Goal: Task Accomplishment & Management: Use online tool/utility

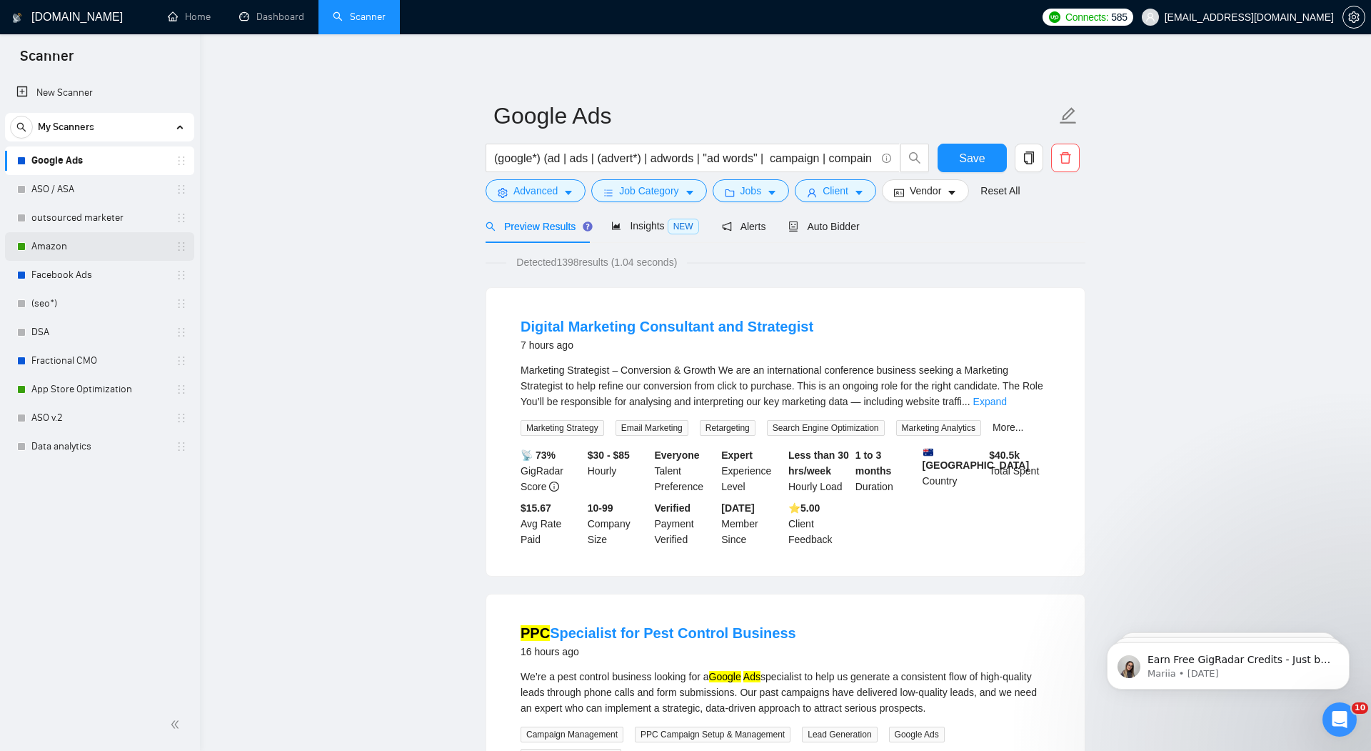
click at [56, 248] on link "Amazon" at bounding box center [99, 246] width 136 height 29
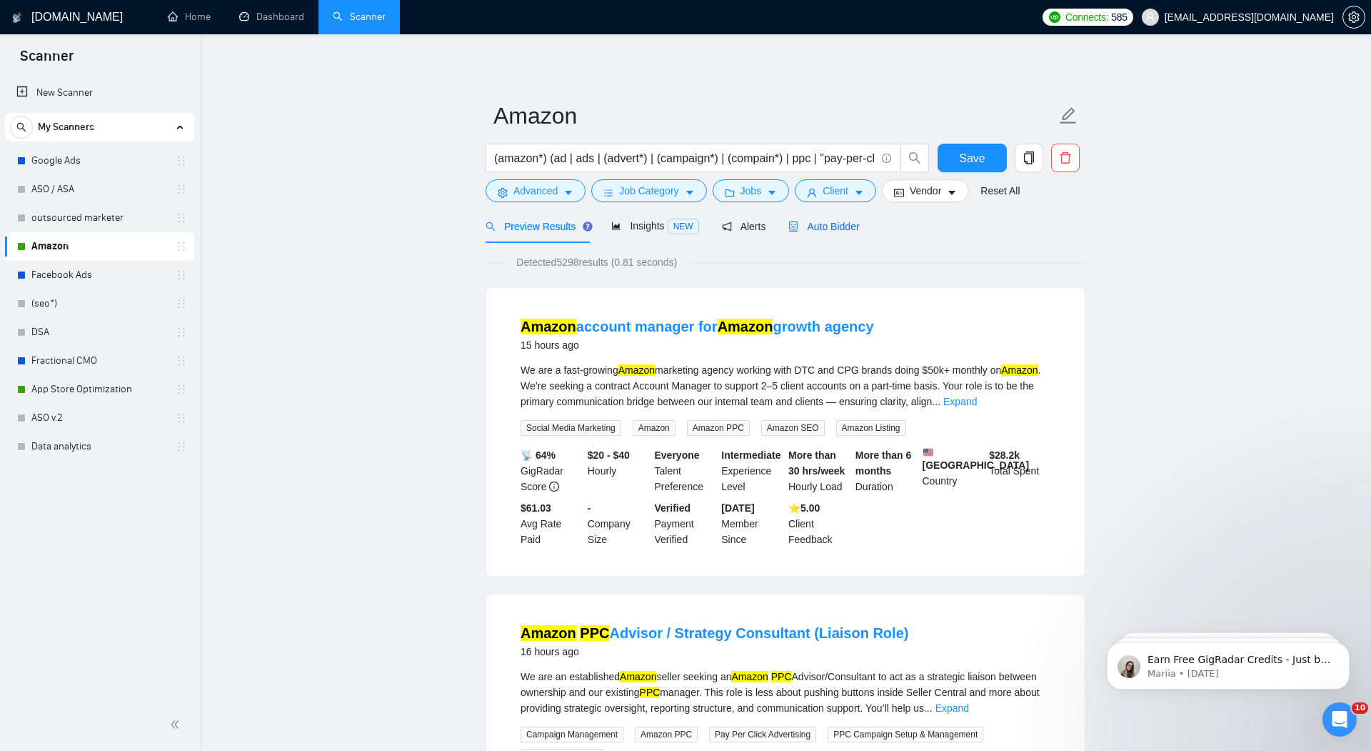
click at [832, 224] on span "Auto Bidder" at bounding box center [823, 226] width 71 height 11
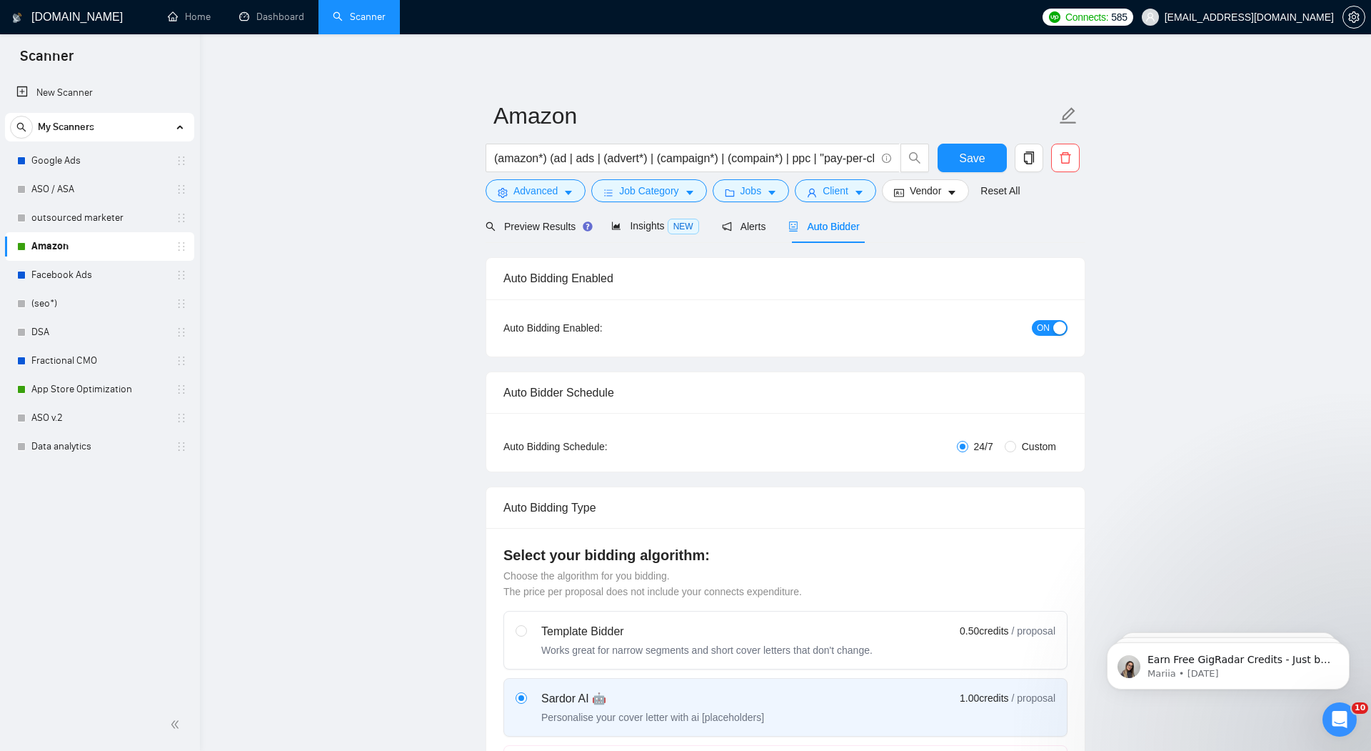
radio input "false"
radio input "true"
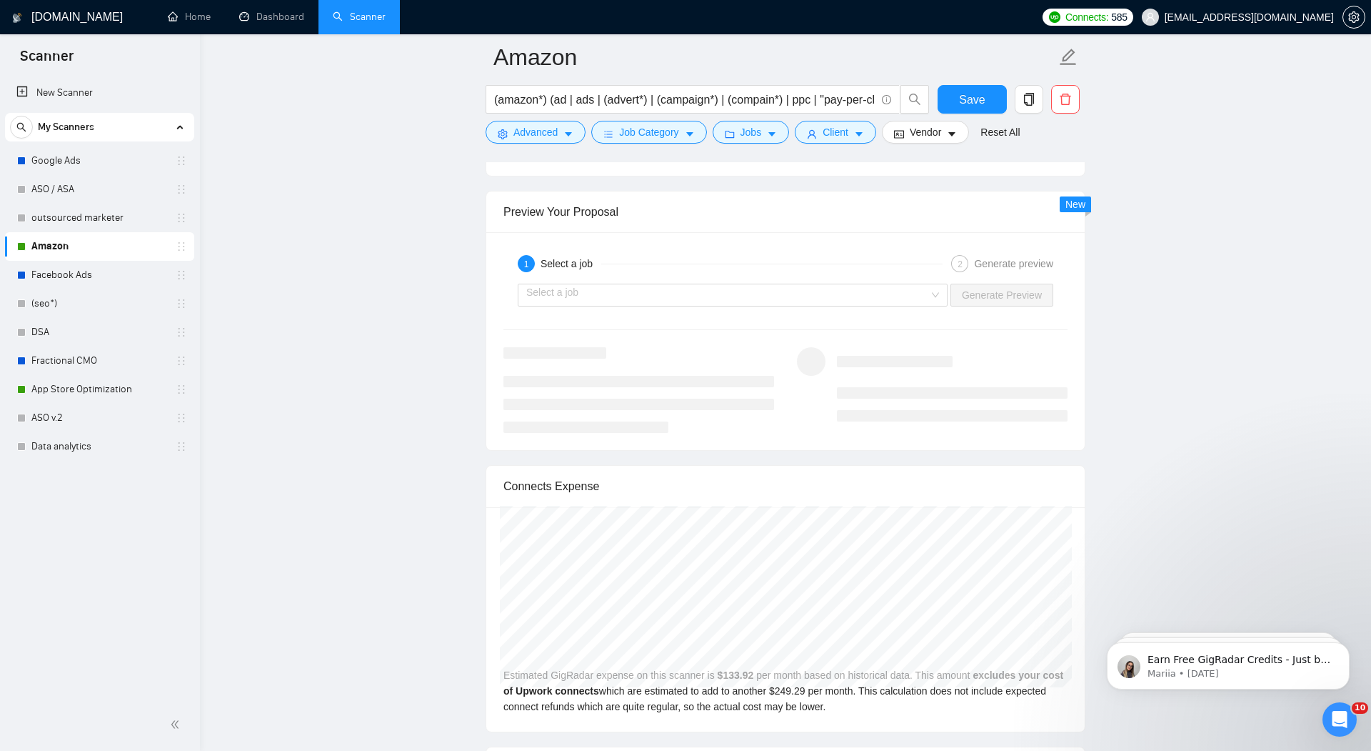
scroll to position [2994, 0]
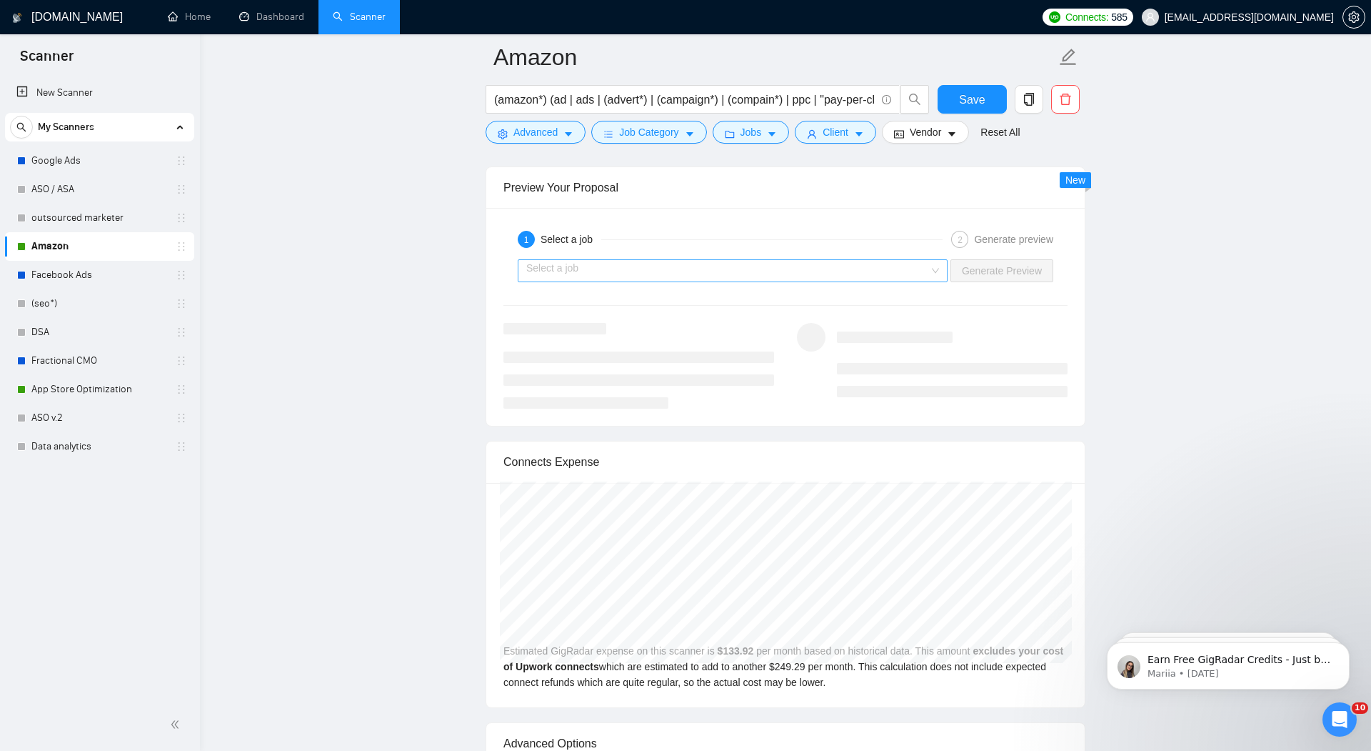
click at [923, 260] on input "search" at bounding box center [727, 270] width 403 height 21
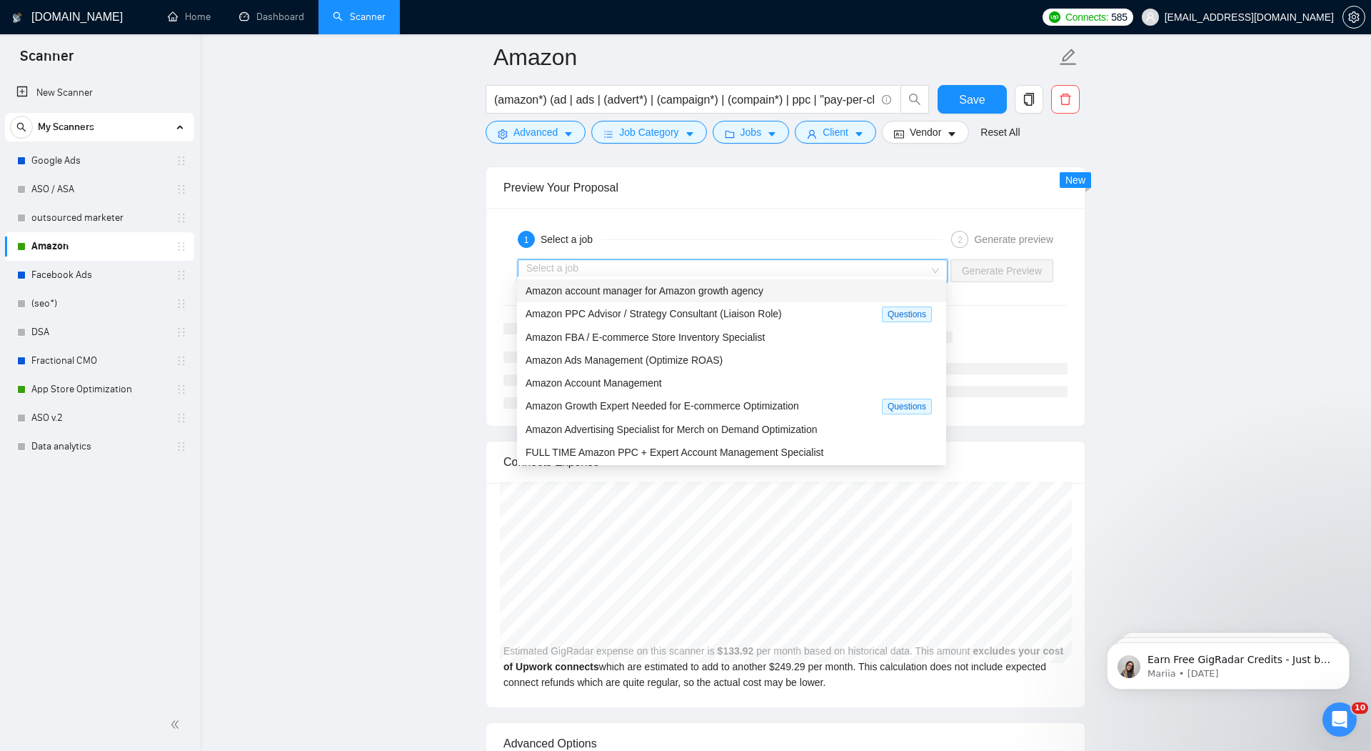
click at [800, 291] on div "Amazon account manager for Amazon growth agency" at bounding box center [732, 291] width 412 height 16
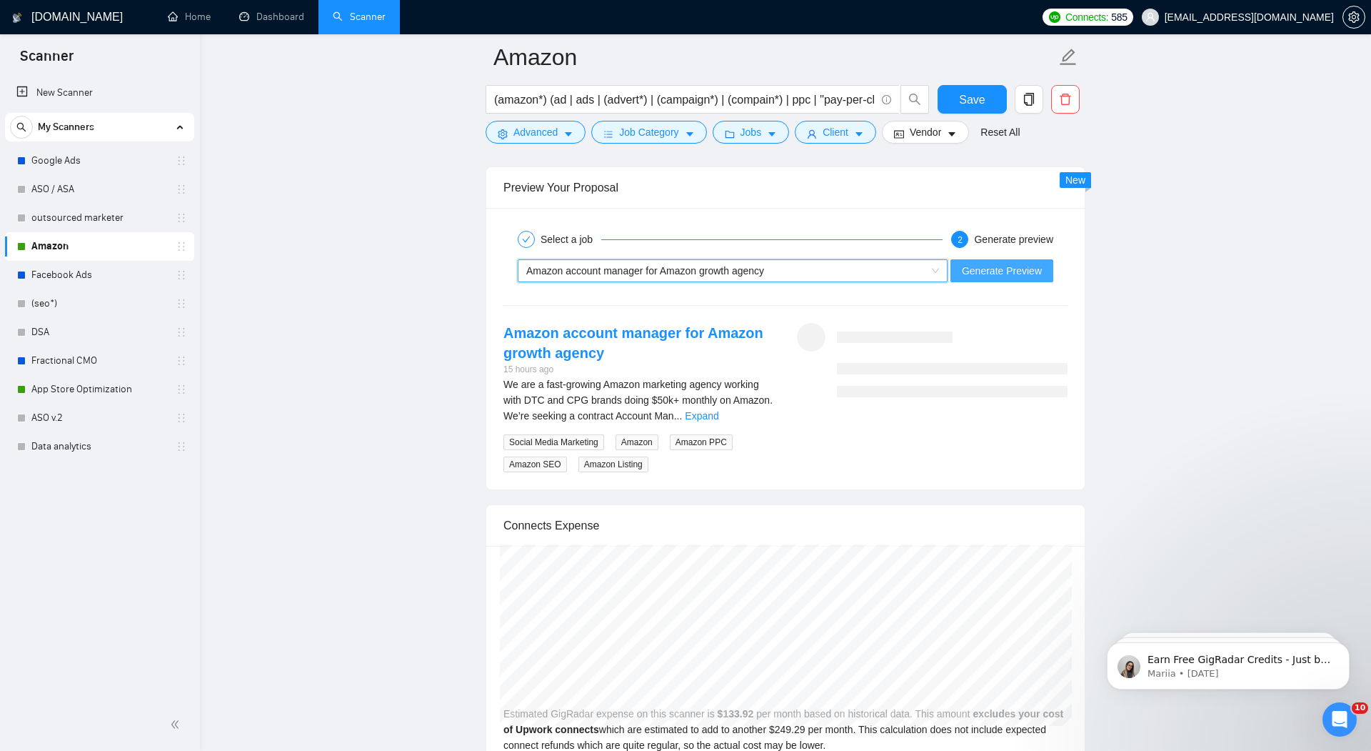
click at [1015, 266] on span "Generate Preview" at bounding box center [1002, 271] width 80 height 16
click at [718, 410] on link "Expand" at bounding box center [702, 415] width 34 height 11
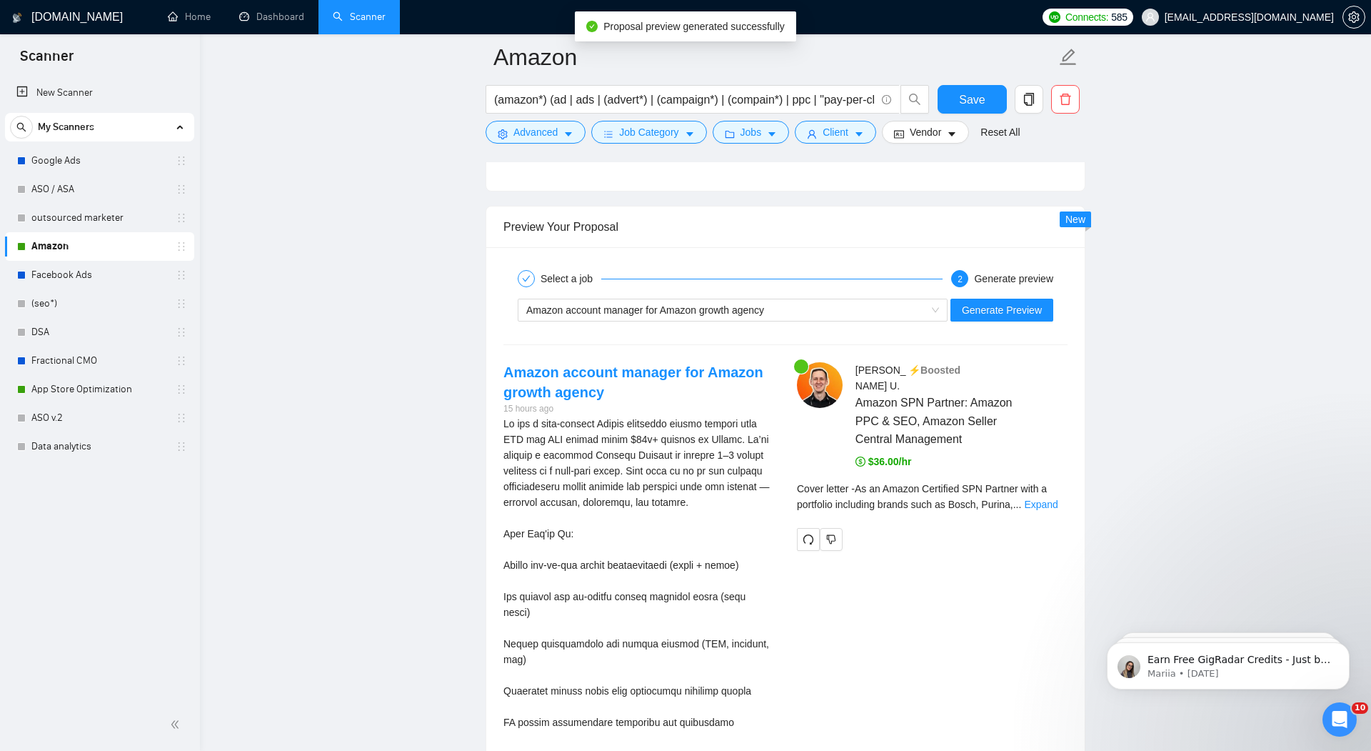
scroll to position [2898, 0]
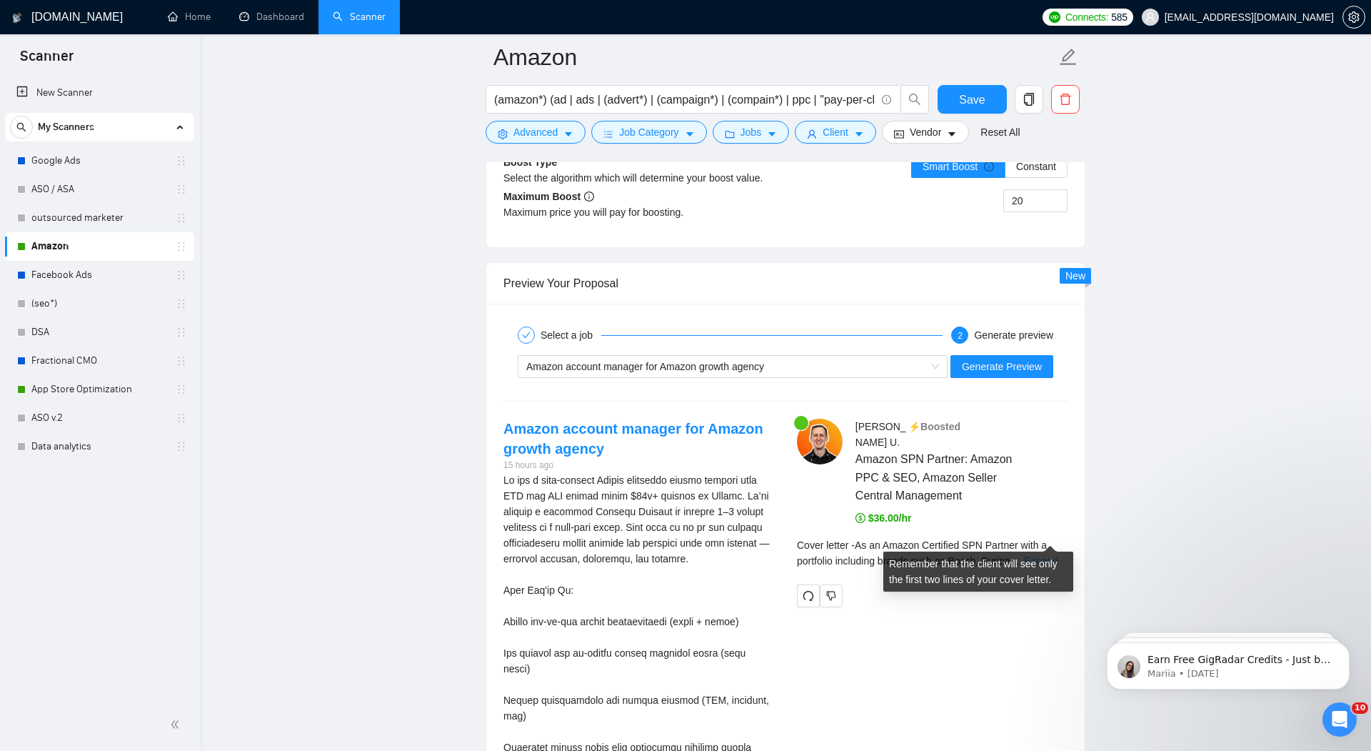
click at [1045, 555] on link "Expand" at bounding box center [1041, 560] width 34 height 11
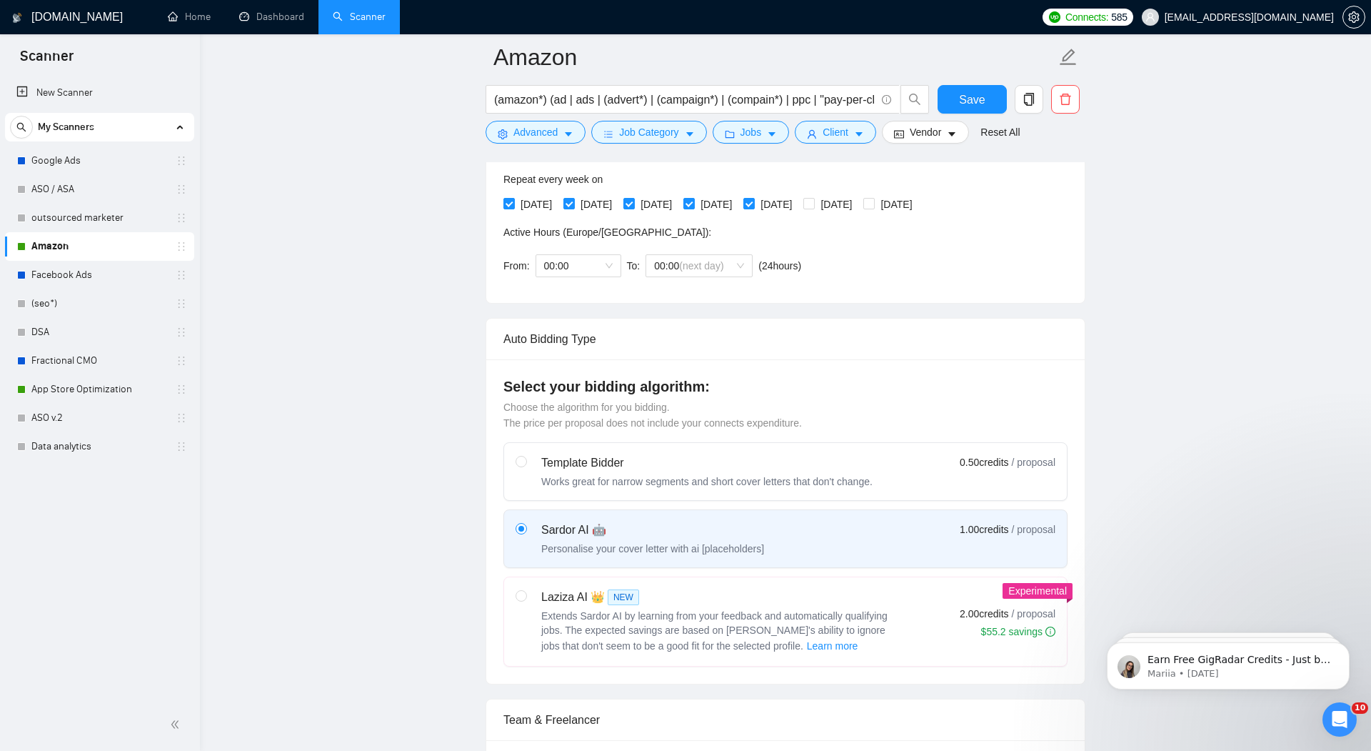
scroll to position [0, 0]
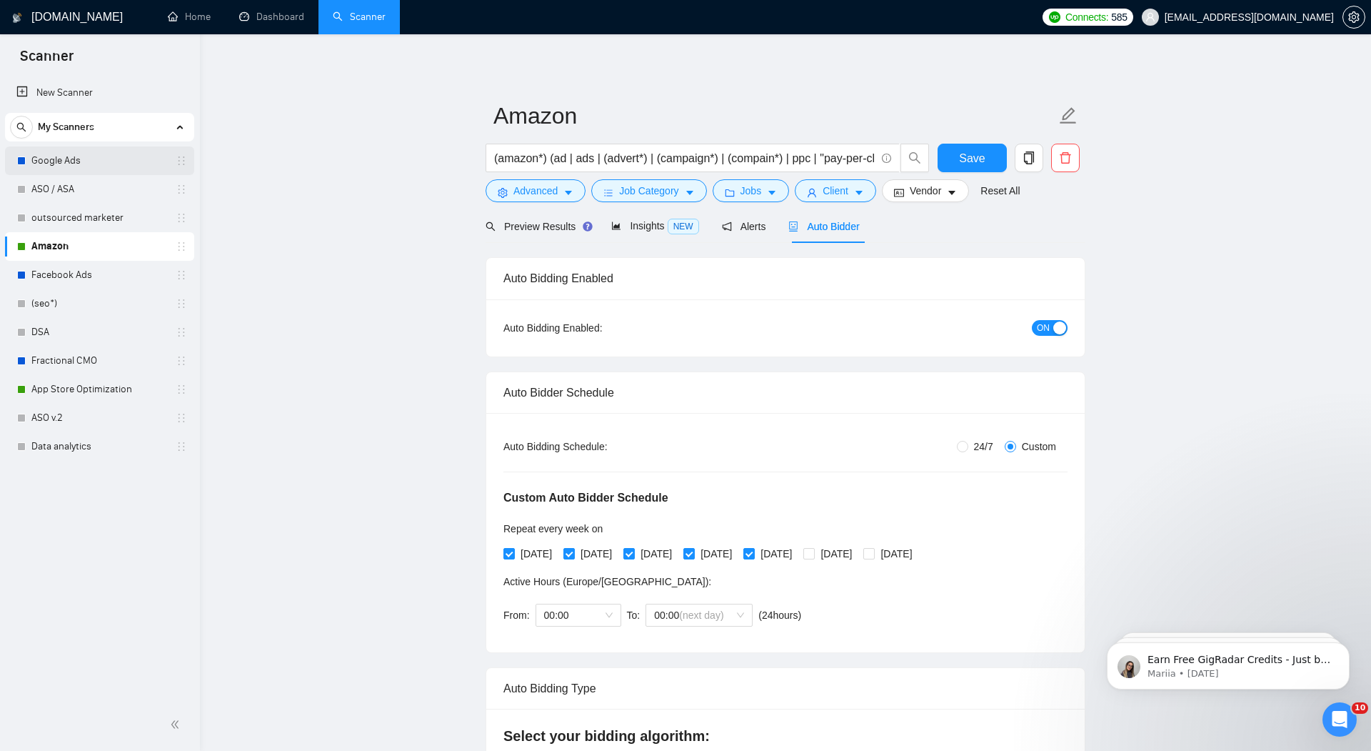
click at [67, 161] on link "Google Ads" at bounding box center [99, 160] width 136 height 29
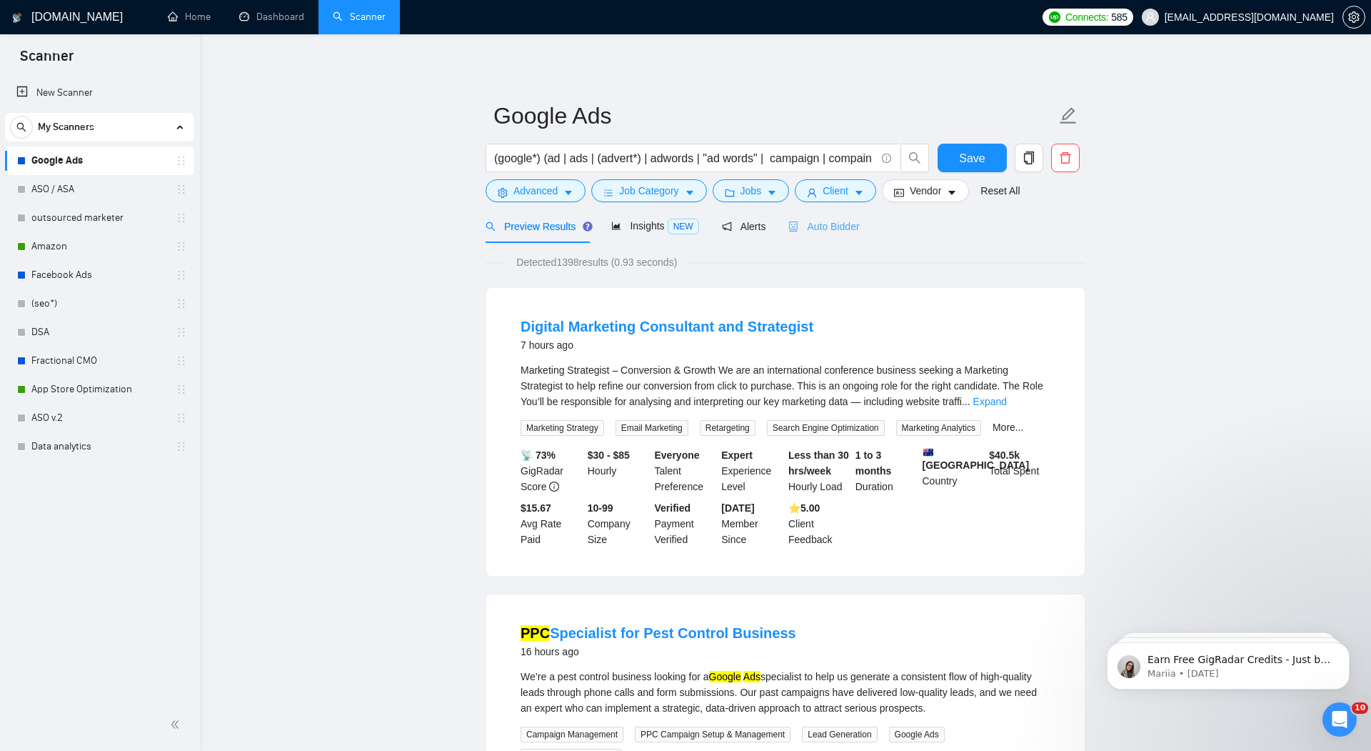
click at [838, 240] on div "Auto Bidder" at bounding box center [823, 226] width 71 height 34
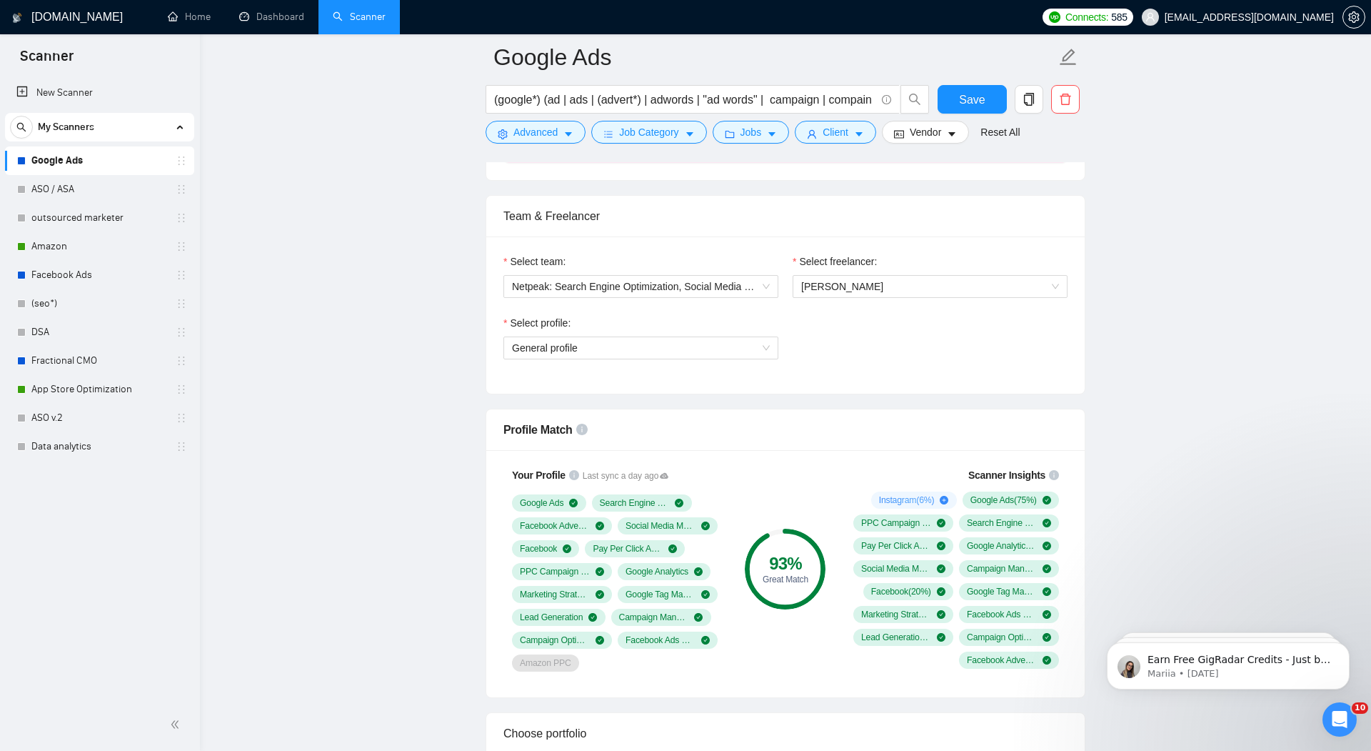
scroll to position [687, 0]
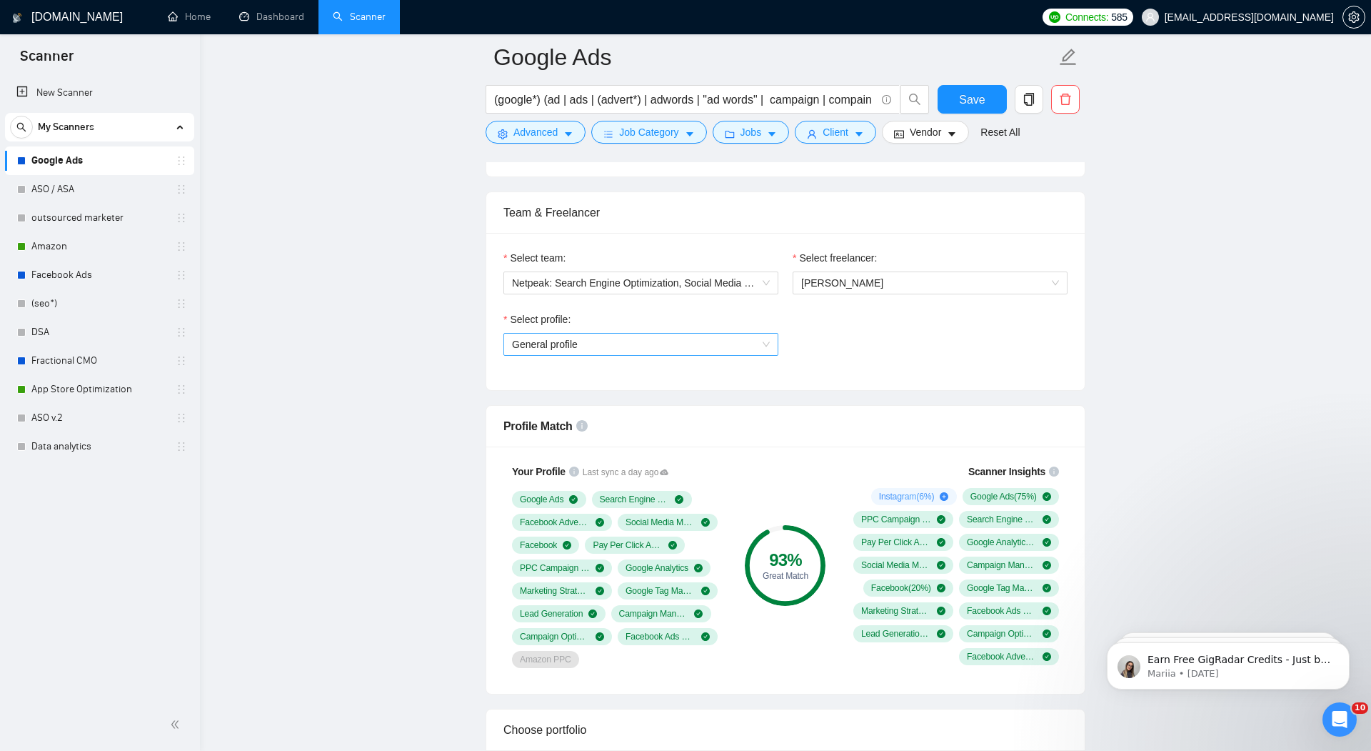
click at [765, 342] on span "General profile" at bounding box center [641, 344] width 258 height 21
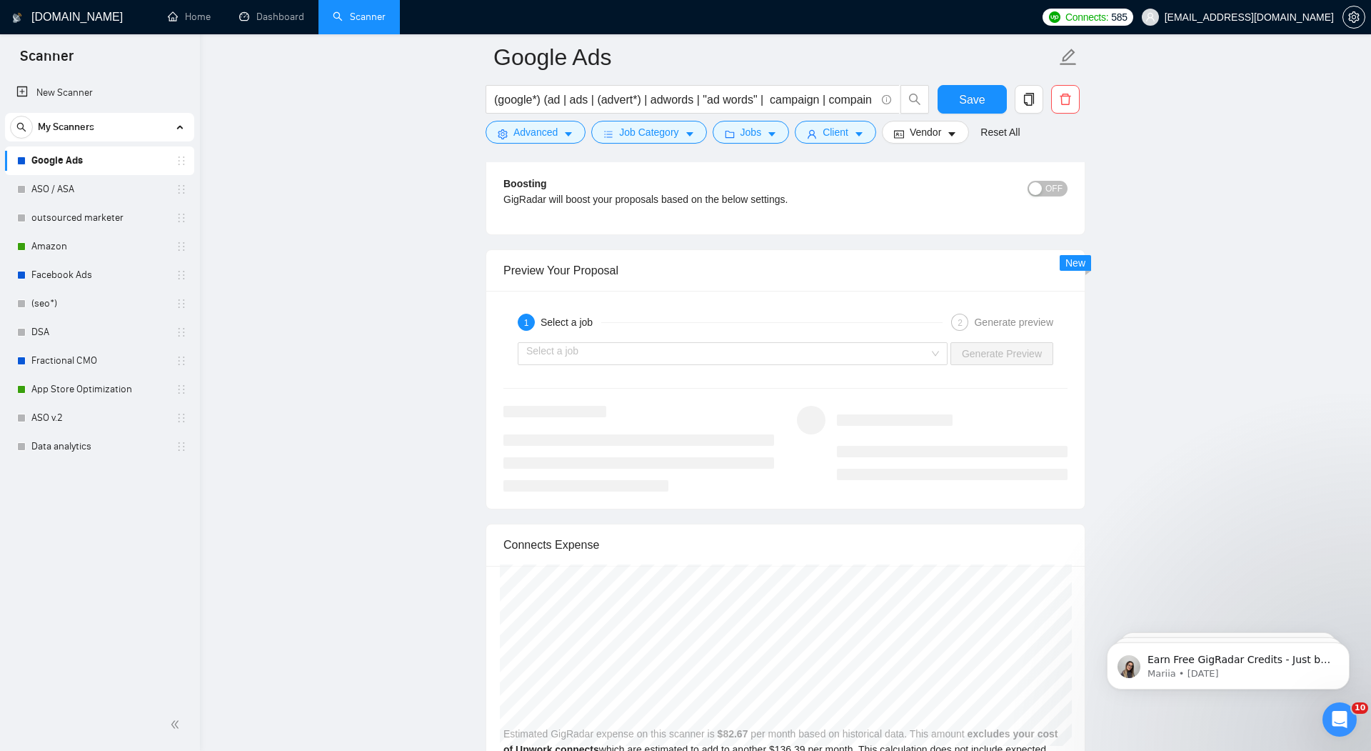
scroll to position [2628, 0]
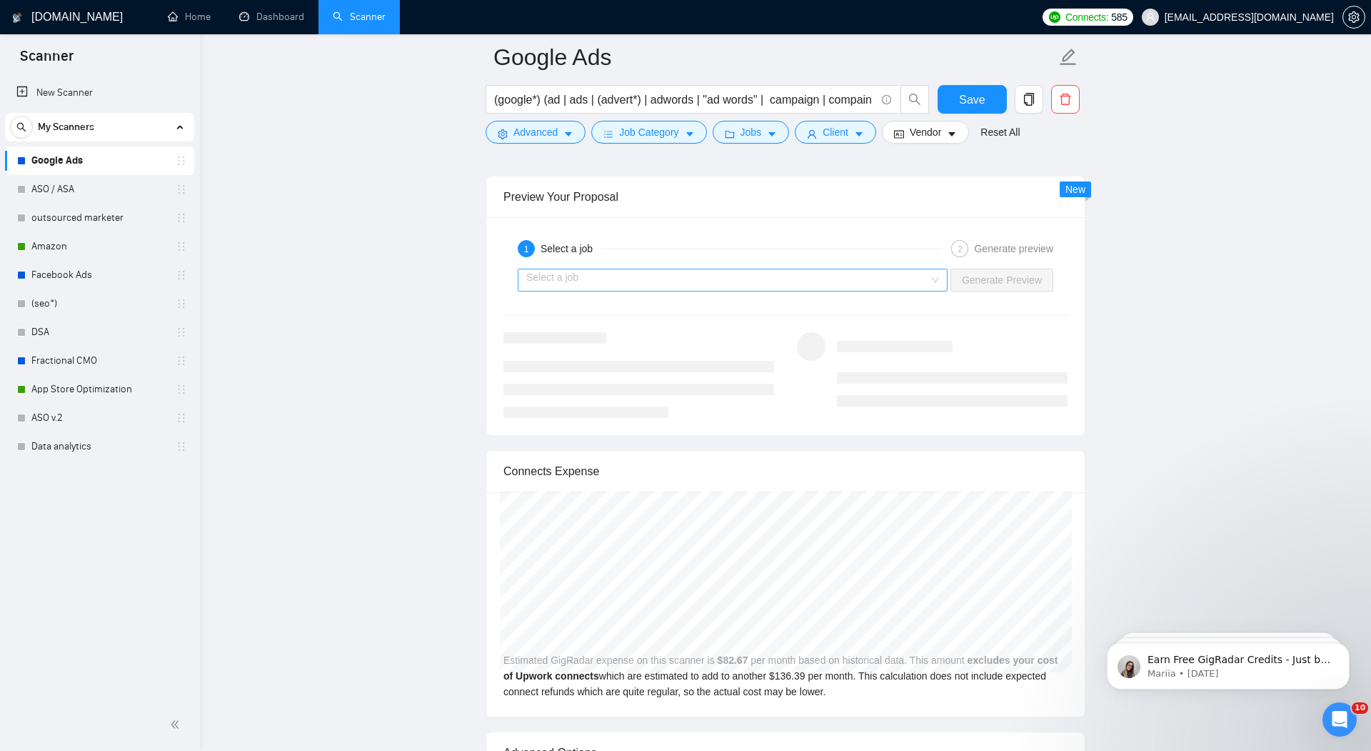
click at [854, 282] on input "search" at bounding box center [727, 279] width 403 height 21
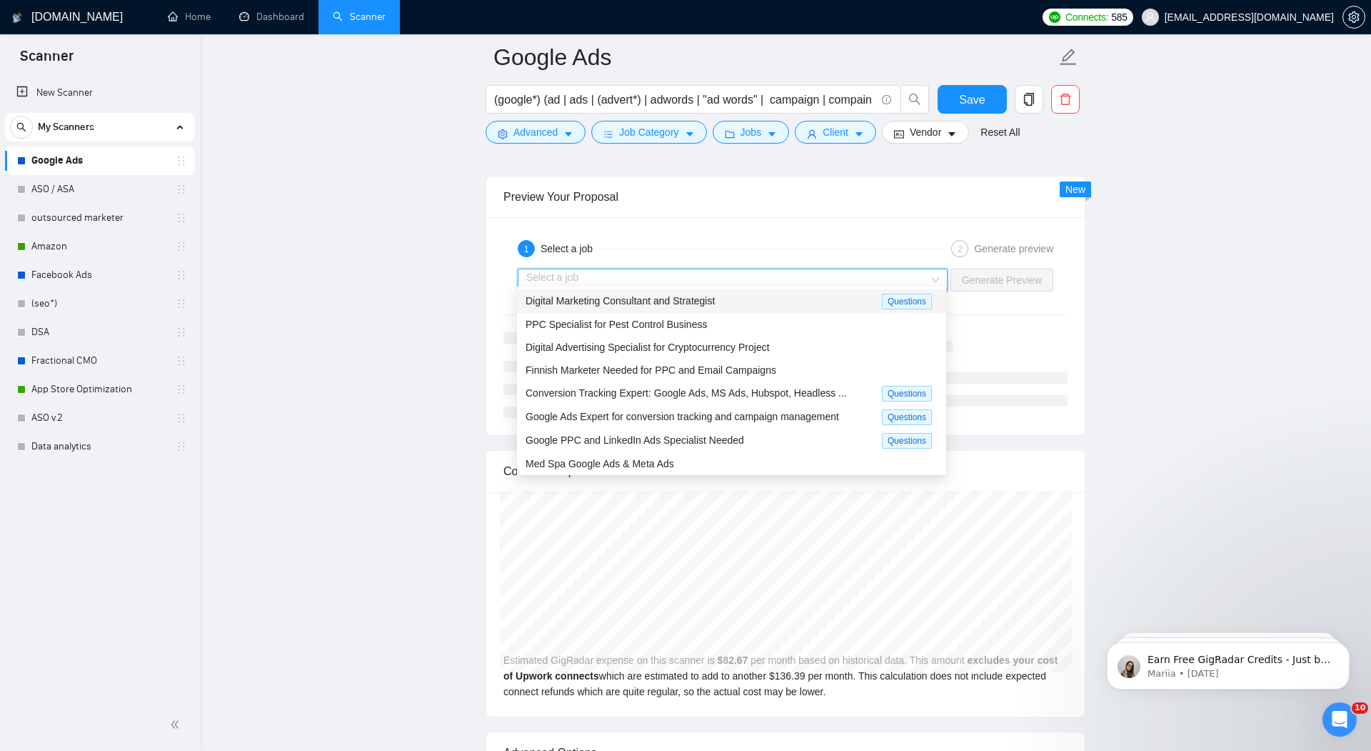
click at [709, 303] on span "Digital Marketing Consultant and Strategist" at bounding box center [620, 300] width 189 height 11
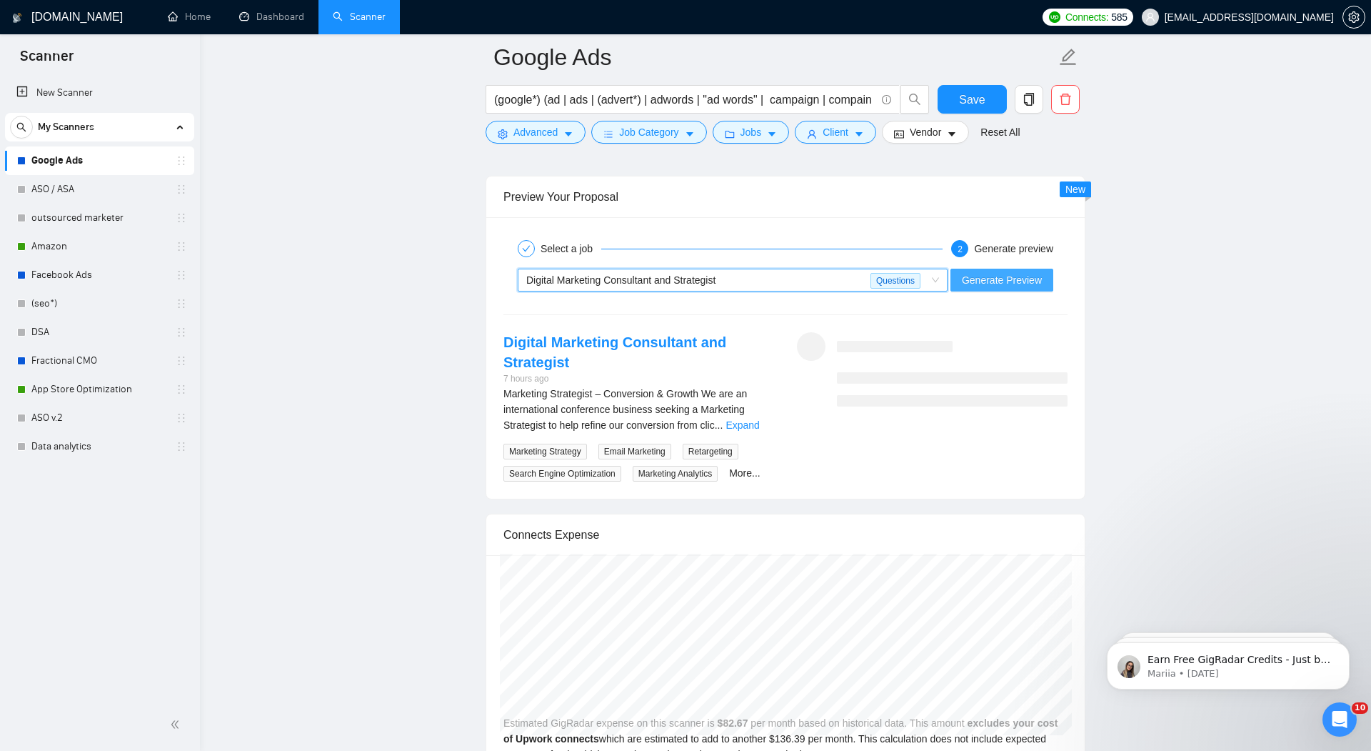
click at [1001, 277] on span "Generate Preview" at bounding box center [1002, 280] width 80 height 16
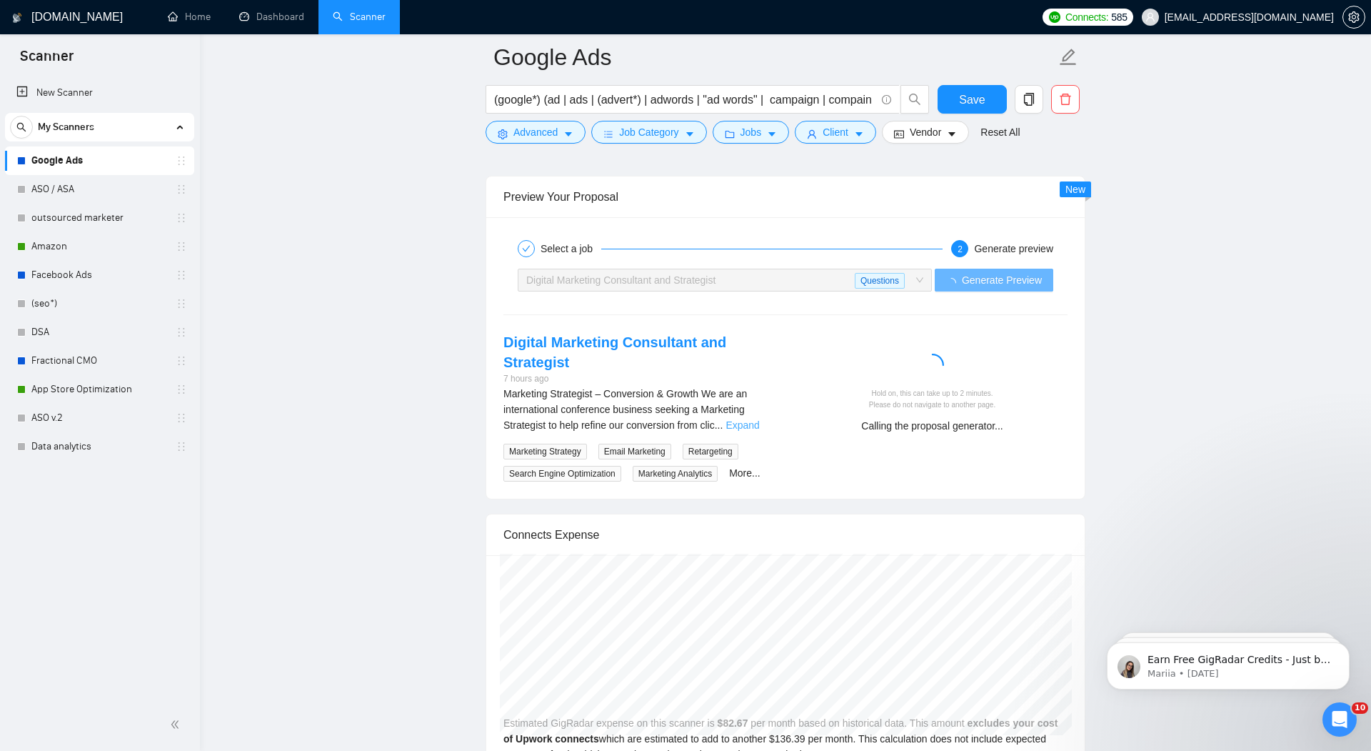
click at [756, 419] on link "Expand" at bounding box center [743, 424] width 34 height 11
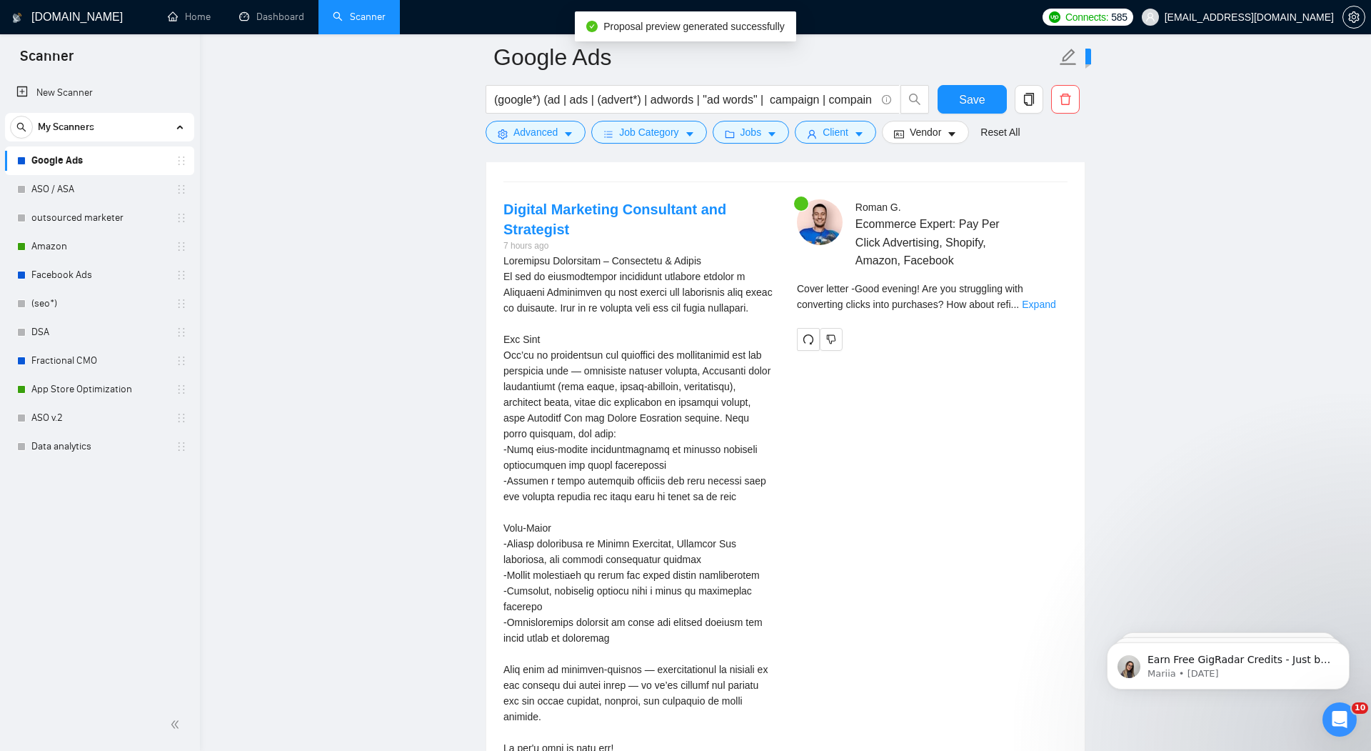
scroll to position [2698, 0]
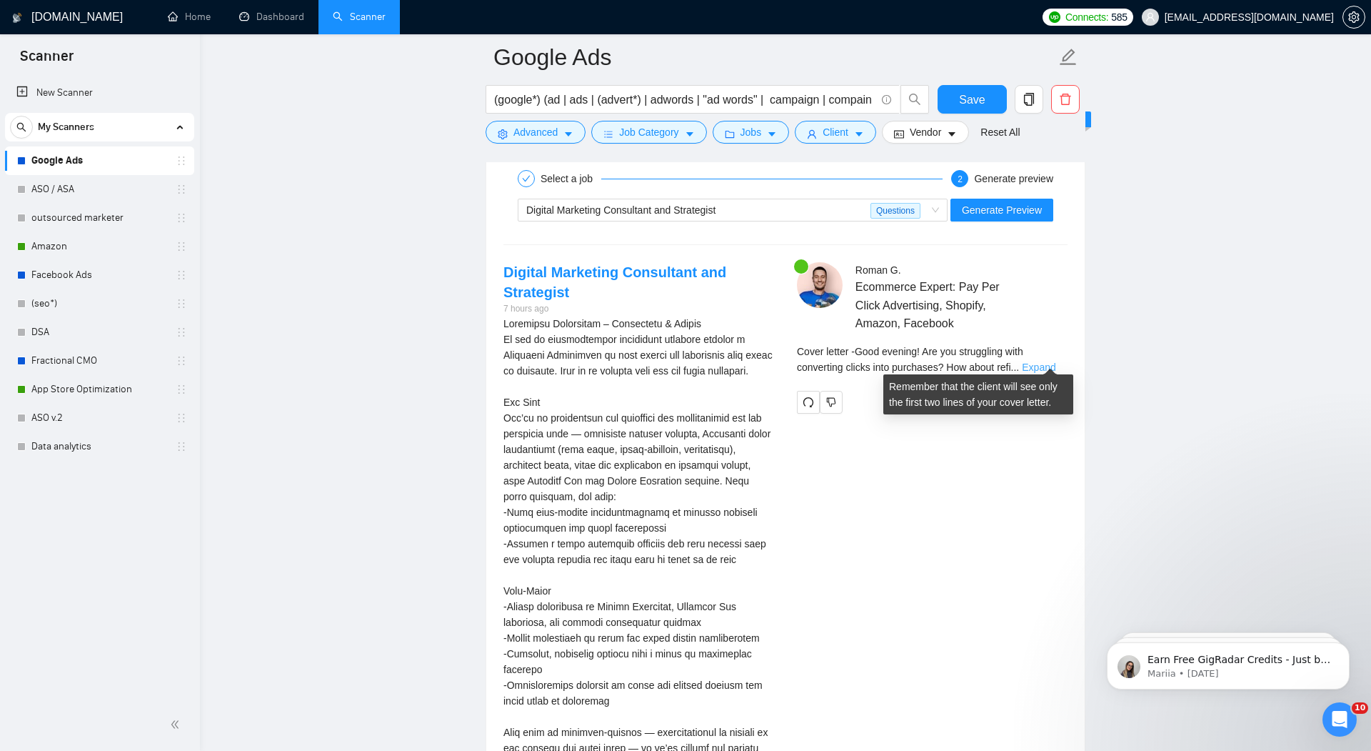
click at [1044, 361] on link "Expand" at bounding box center [1039, 366] width 34 height 11
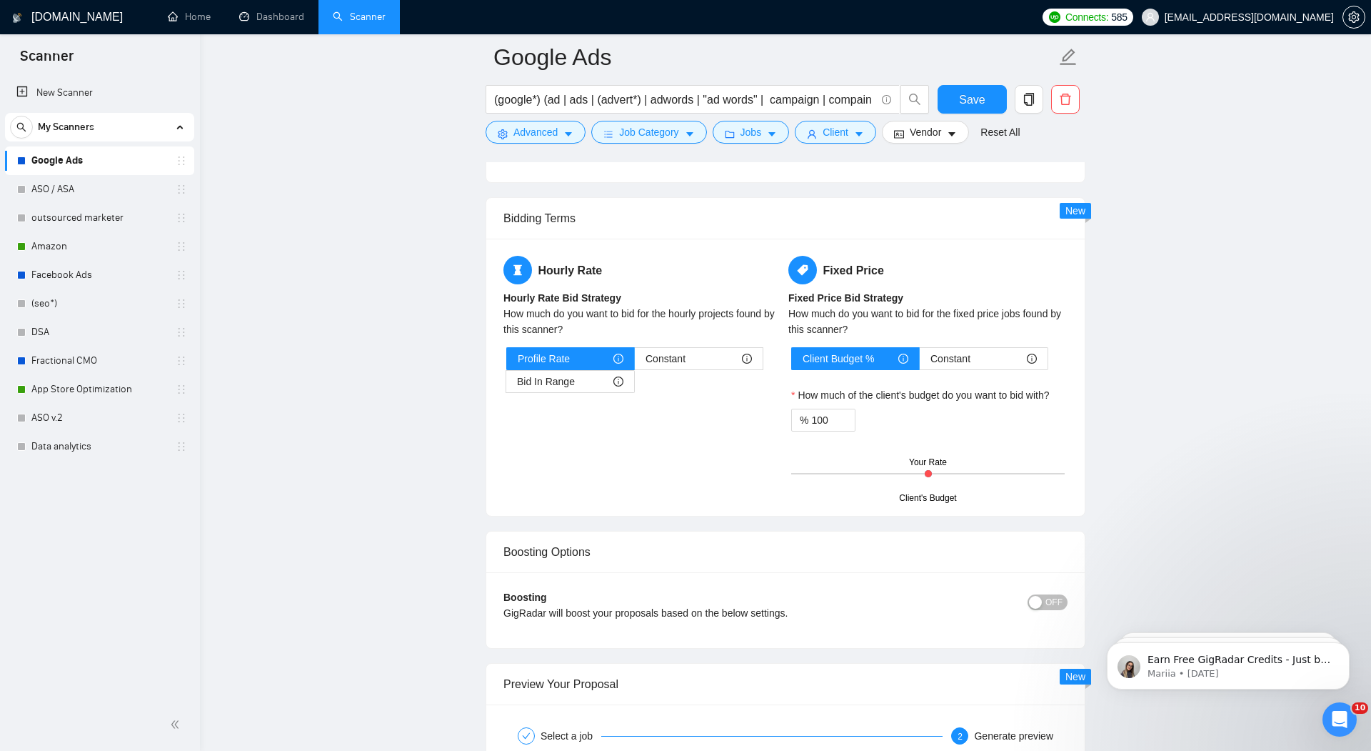
scroll to position [2094, 0]
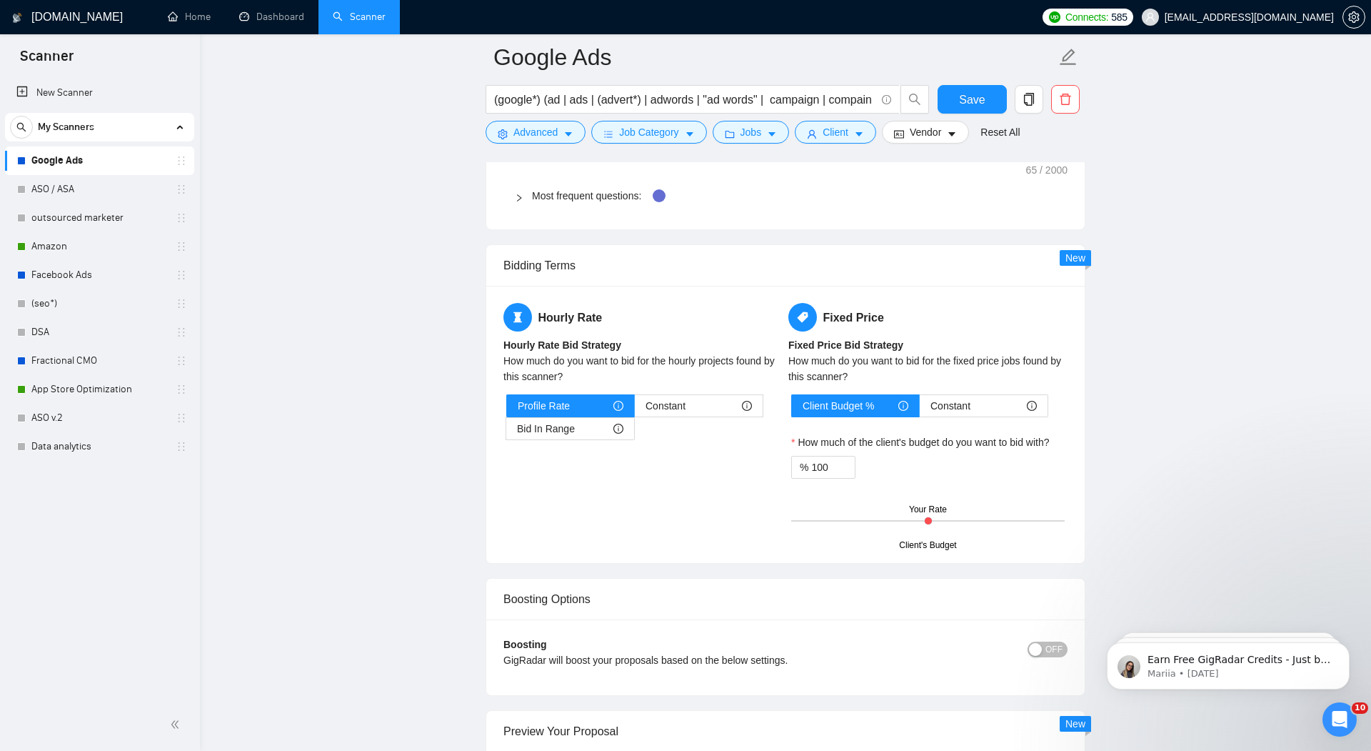
drag, startPoint x: 929, startPoint y: 515, endPoint x: 918, endPoint y: 515, distance: 10.7
click at [918, 515] on div "Client's Budget Your Rate" at bounding box center [928, 521] width 274 height 50
click at [829, 458] on input "100" at bounding box center [833, 466] width 44 height 21
click at [843, 466] on span "Decrease Value" at bounding box center [847, 471] width 16 height 13
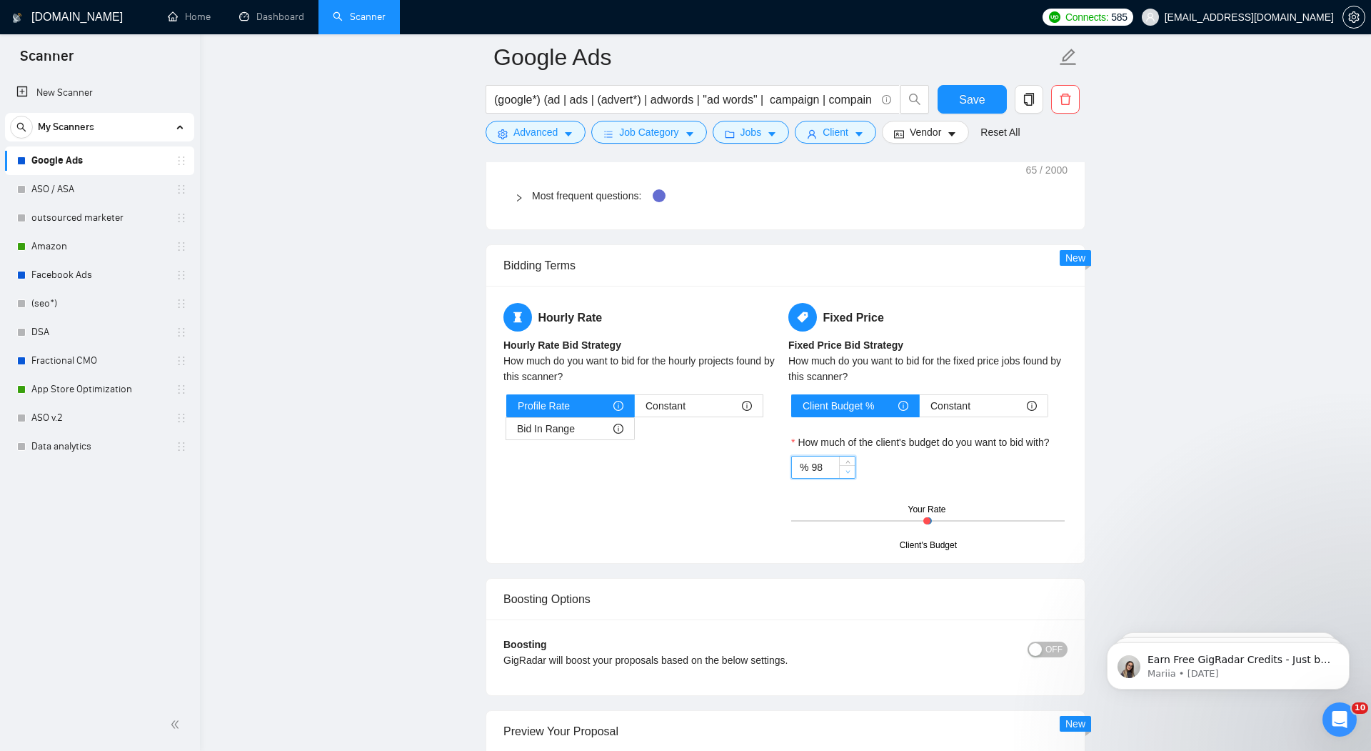
click at [843, 466] on span "Decrease Value" at bounding box center [847, 471] width 16 height 13
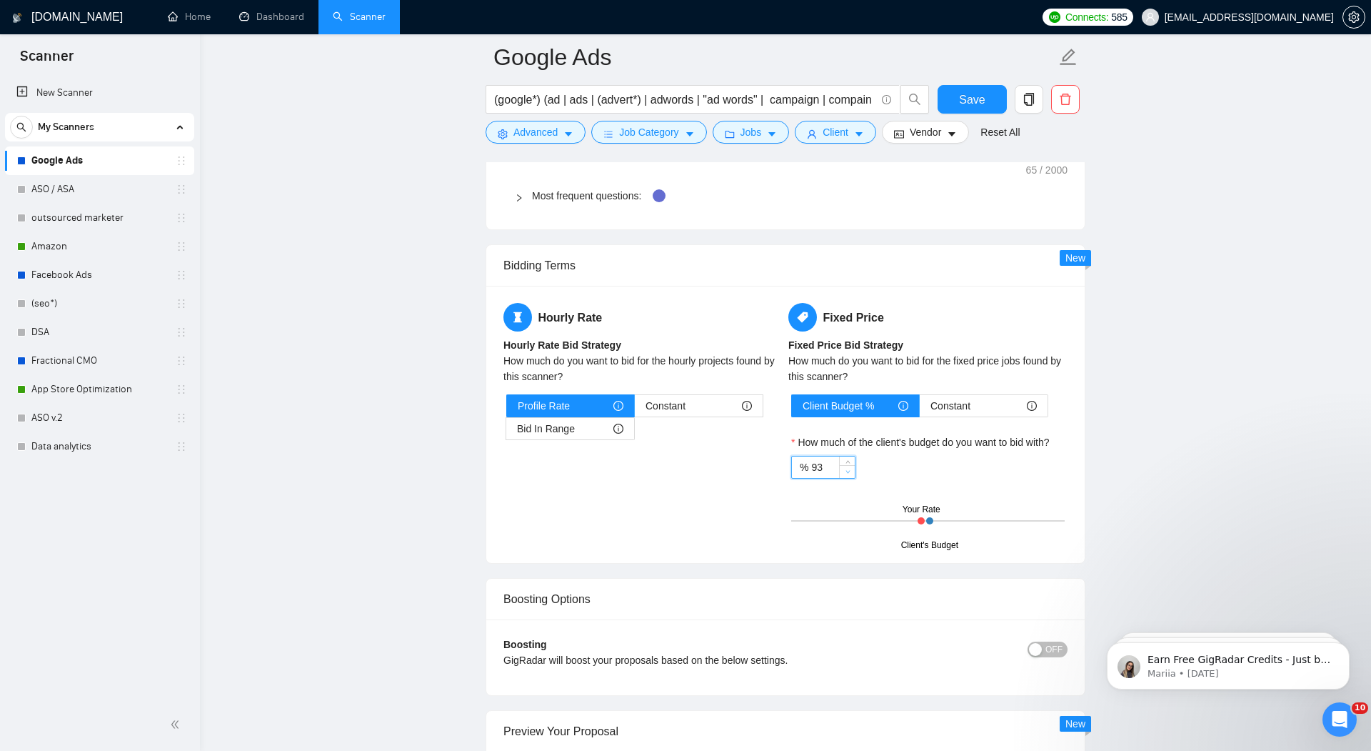
click at [843, 466] on span "Decrease Value" at bounding box center [847, 471] width 16 height 13
type input "90"
click at [843, 466] on span "Decrease Value" at bounding box center [847, 471] width 16 height 13
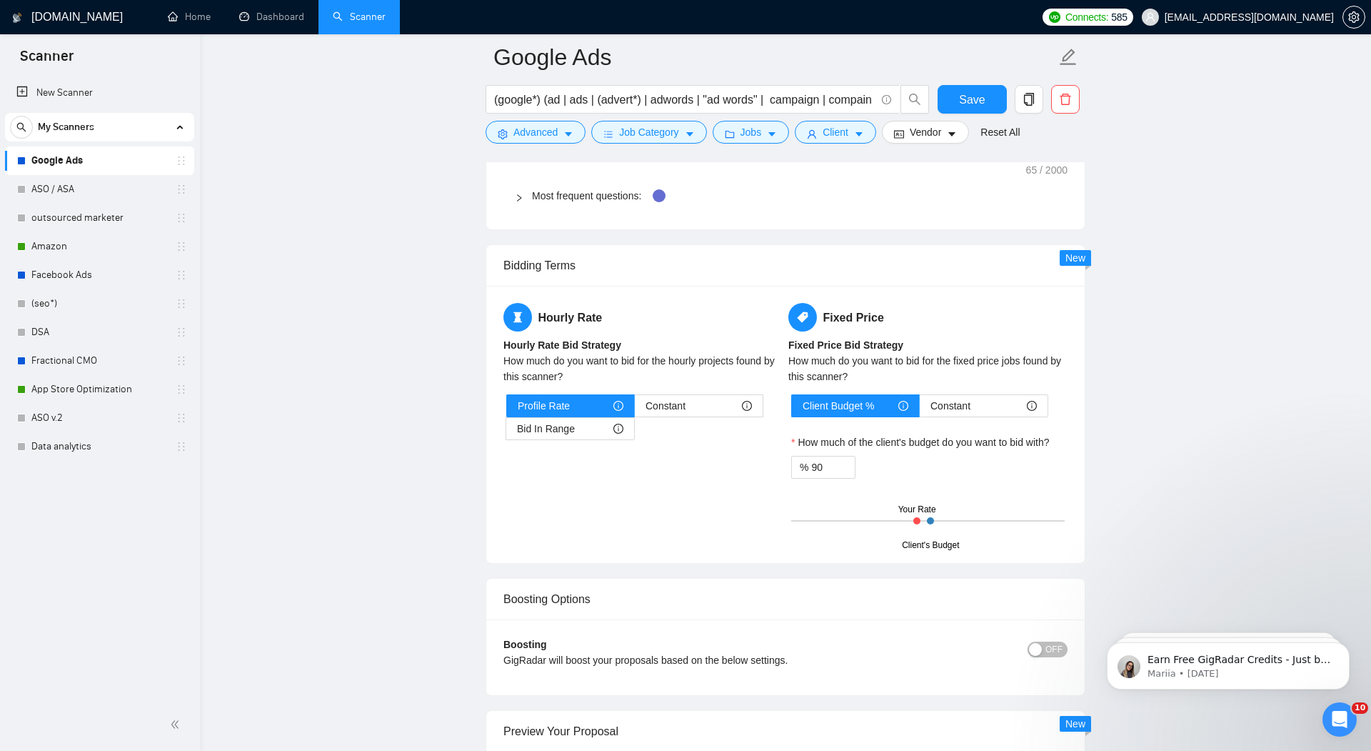
click at [706, 521] on div "Hourly Rate Hourly Rate Bid Strategy How much do you want to bid for the hourly…" at bounding box center [786, 424] width 570 height 243
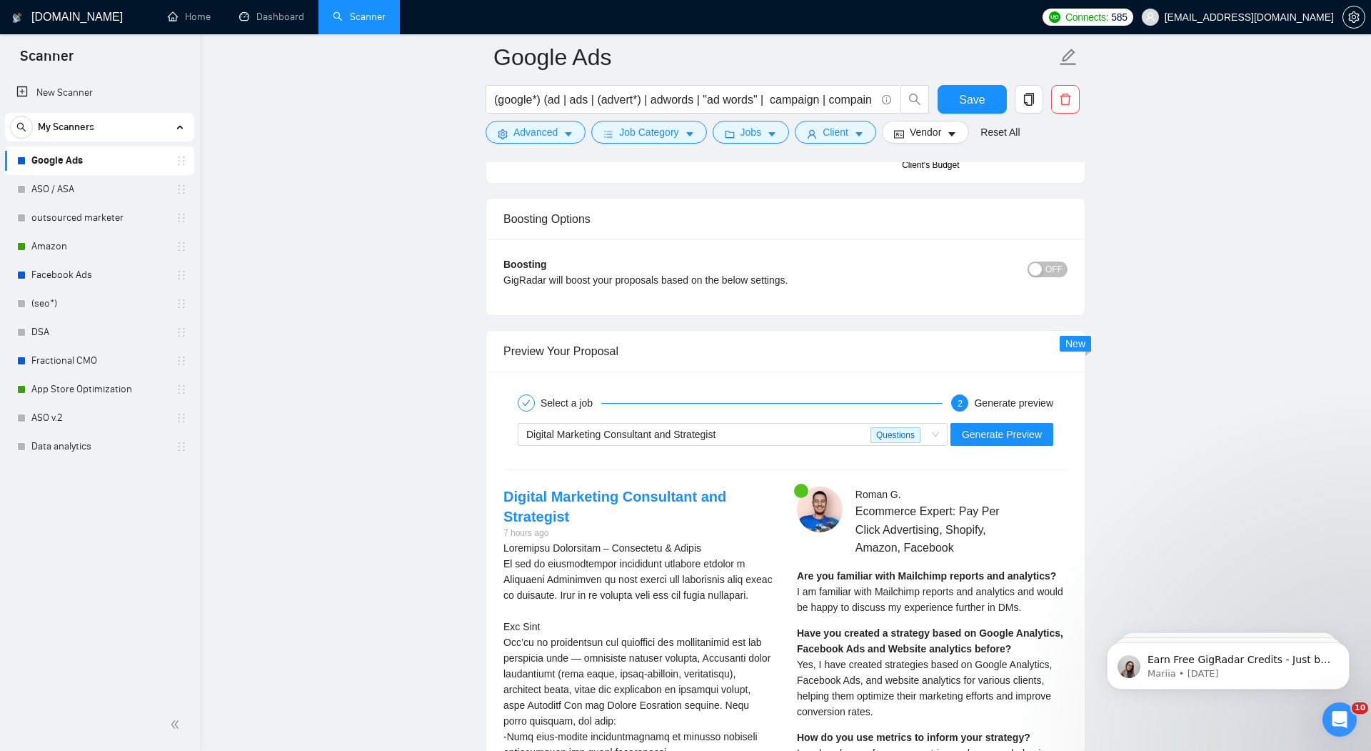
scroll to position [2468, 0]
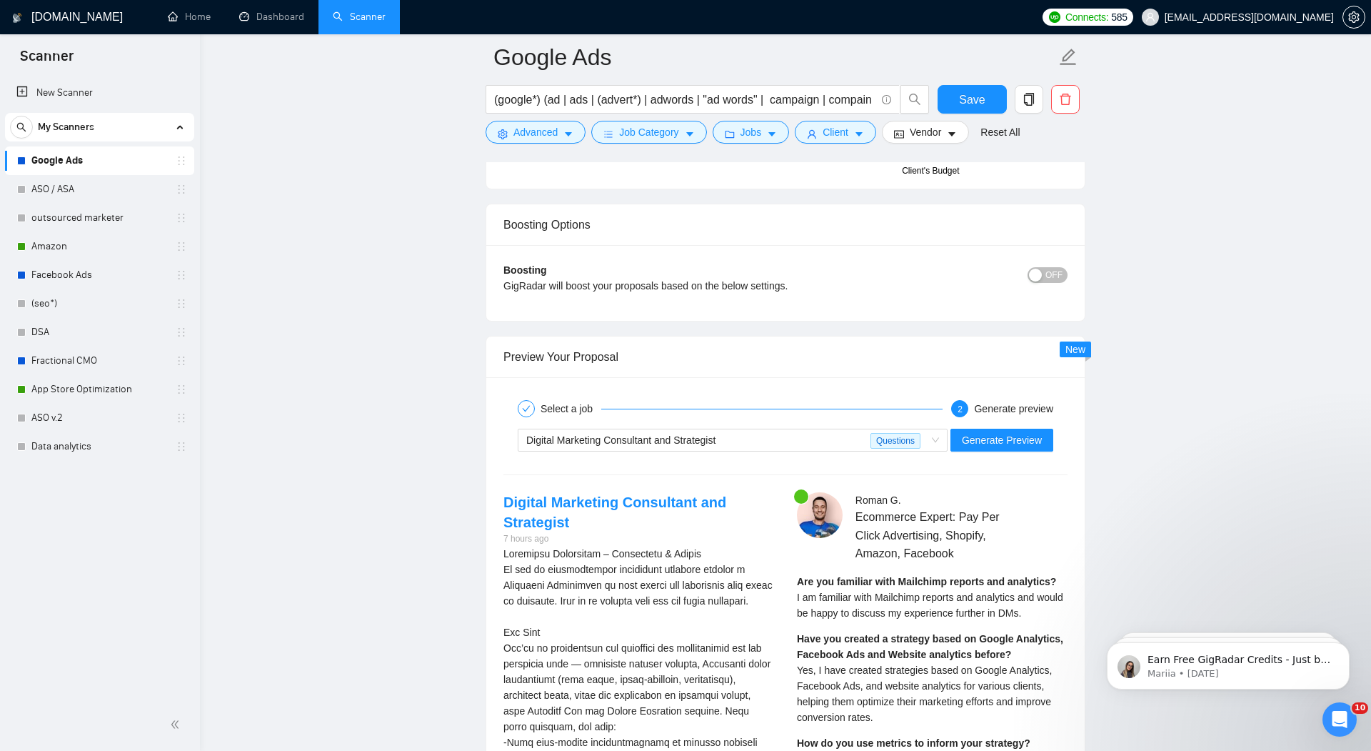
click at [1041, 270] on div "button" at bounding box center [1035, 275] width 13 height 13
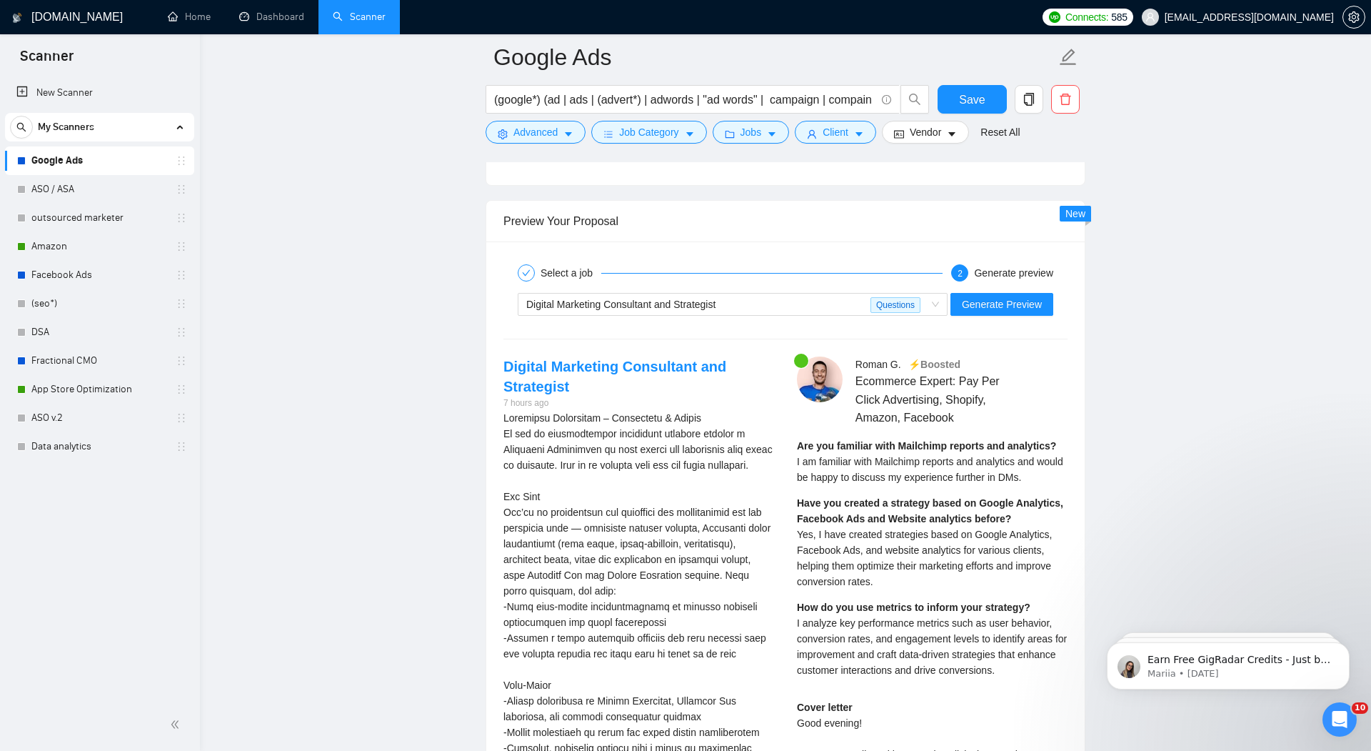
scroll to position [2434, 0]
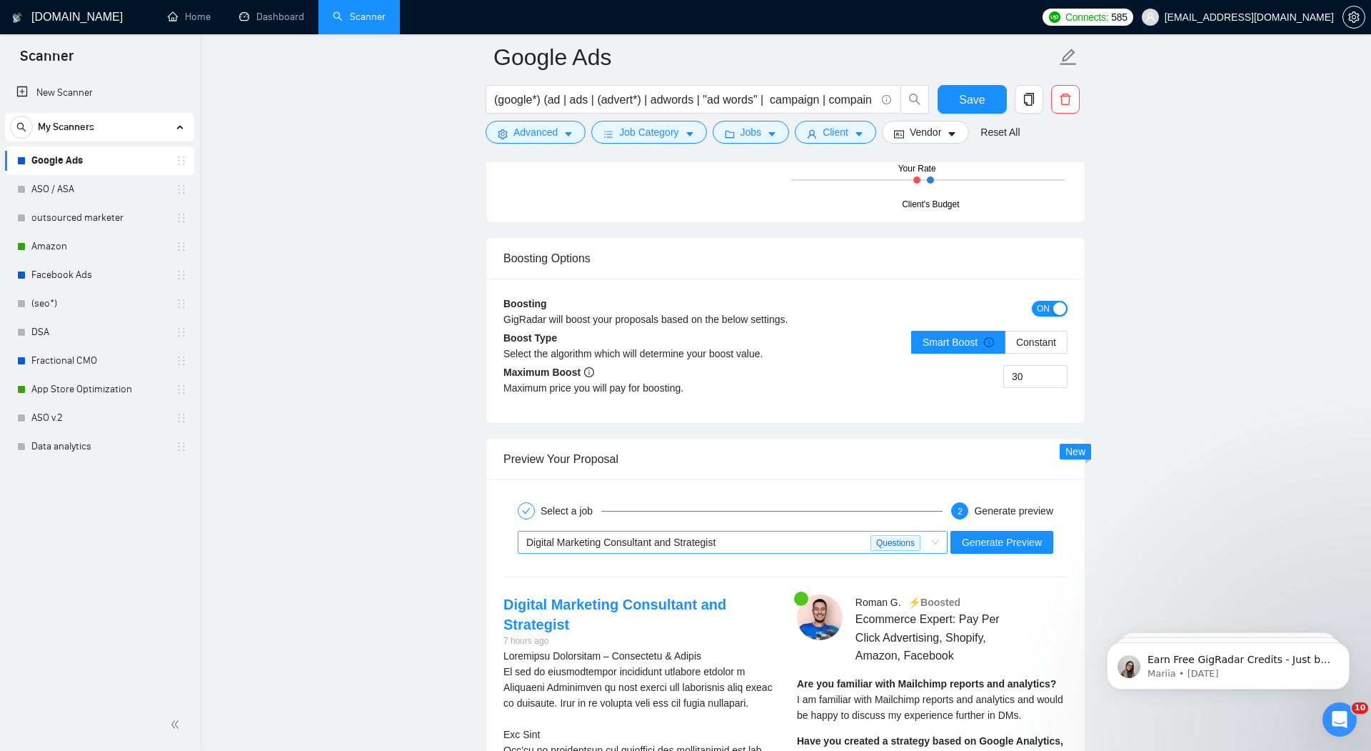
click at [744, 540] on div "Digital Marketing Consultant and Strategist" at bounding box center [698, 541] width 344 height 21
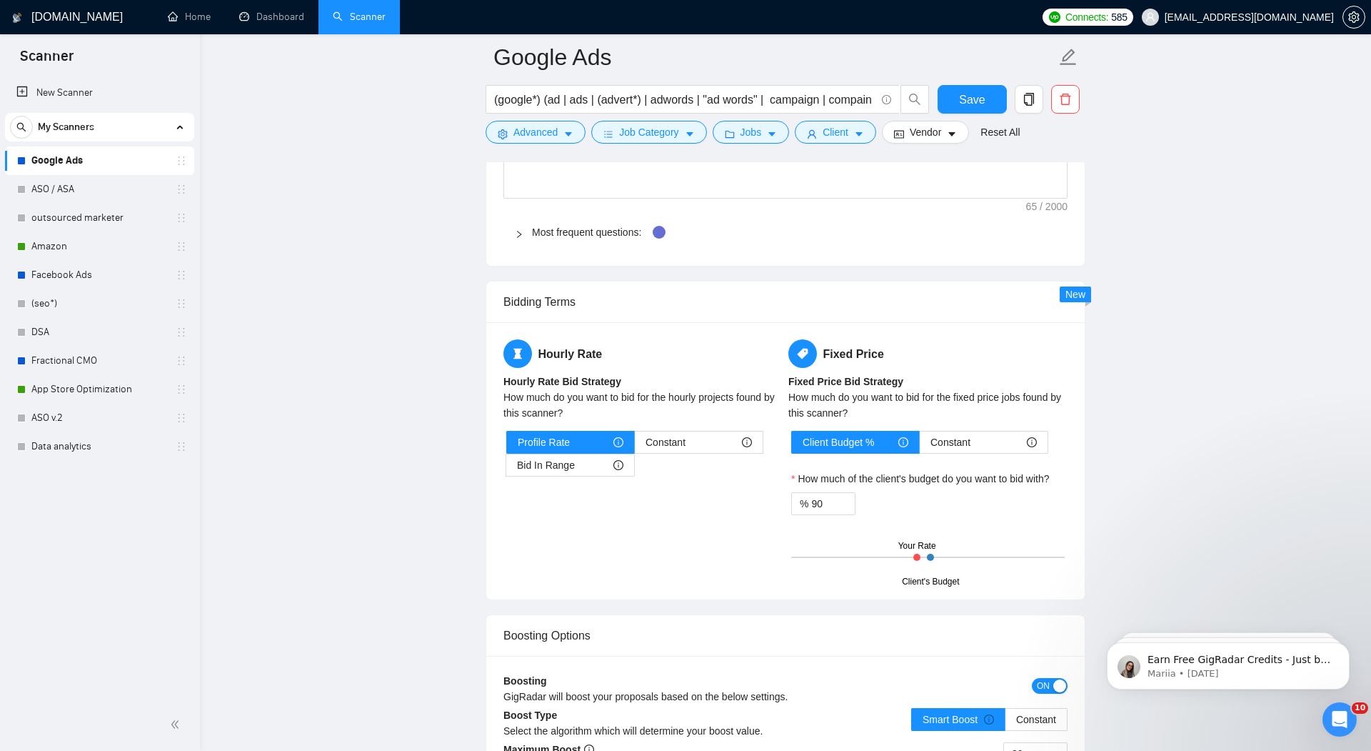
scroll to position [2014, 0]
